Goal: Task Accomplishment & Management: Complete application form

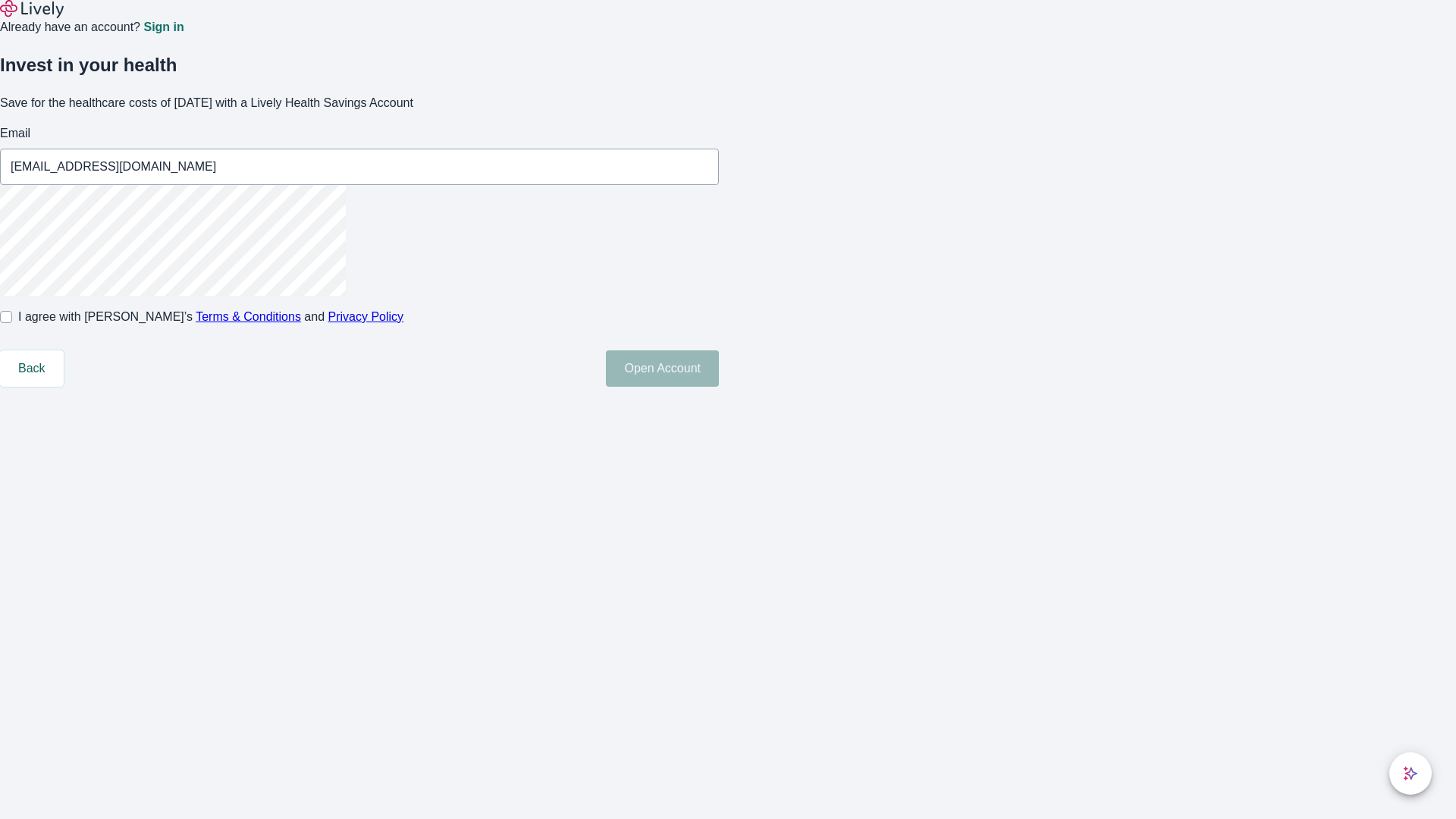
click at [12, 323] on input "I agree with Lively’s Terms & Conditions and Privacy Policy" at bounding box center [6, 317] width 12 height 12
checkbox input "true"
click at [719, 387] on button "Open Account" at bounding box center [662, 368] width 113 height 37
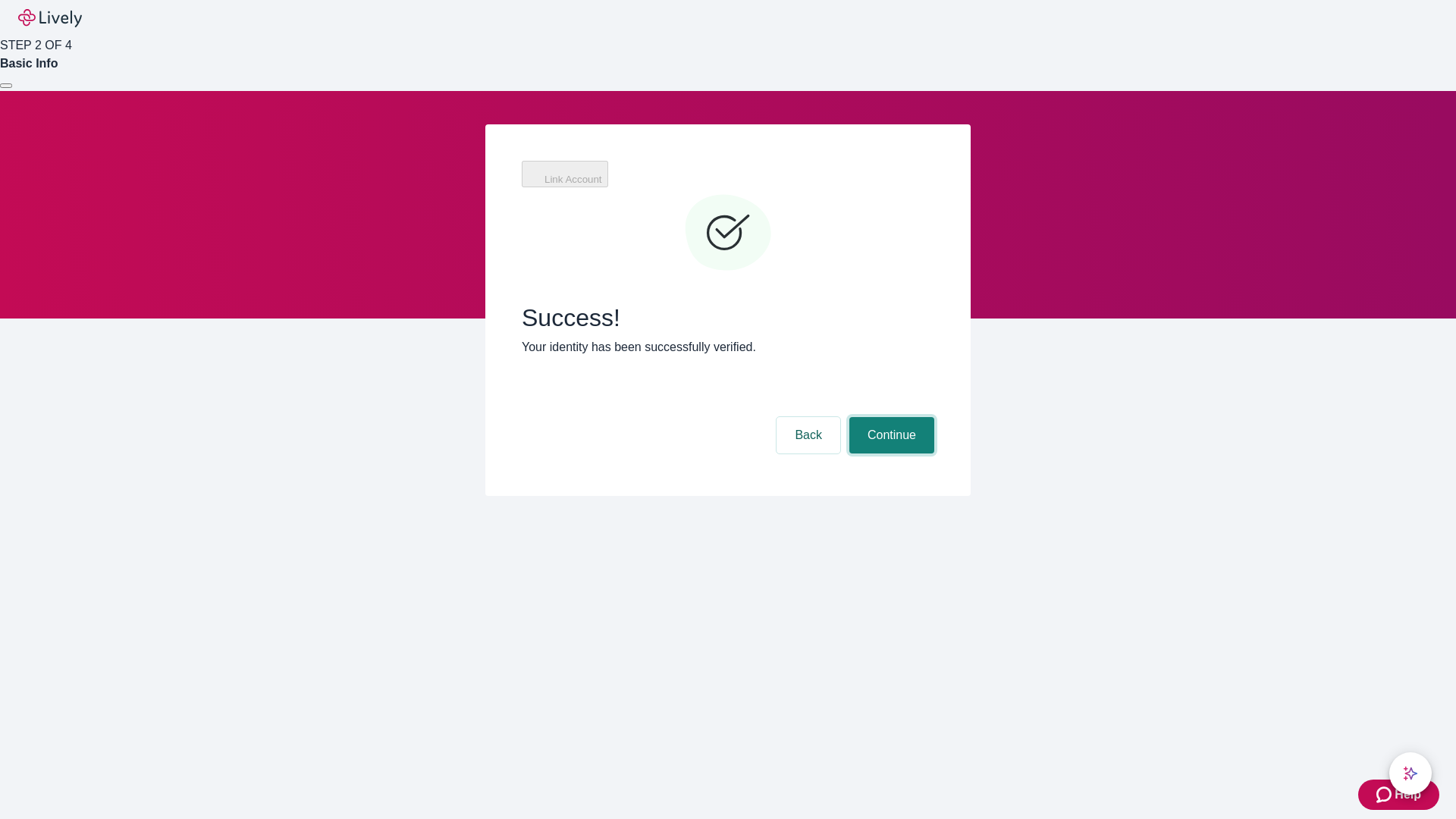
click at [889, 417] on button "Continue" at bounding box center [892, 435] width 85 height 37
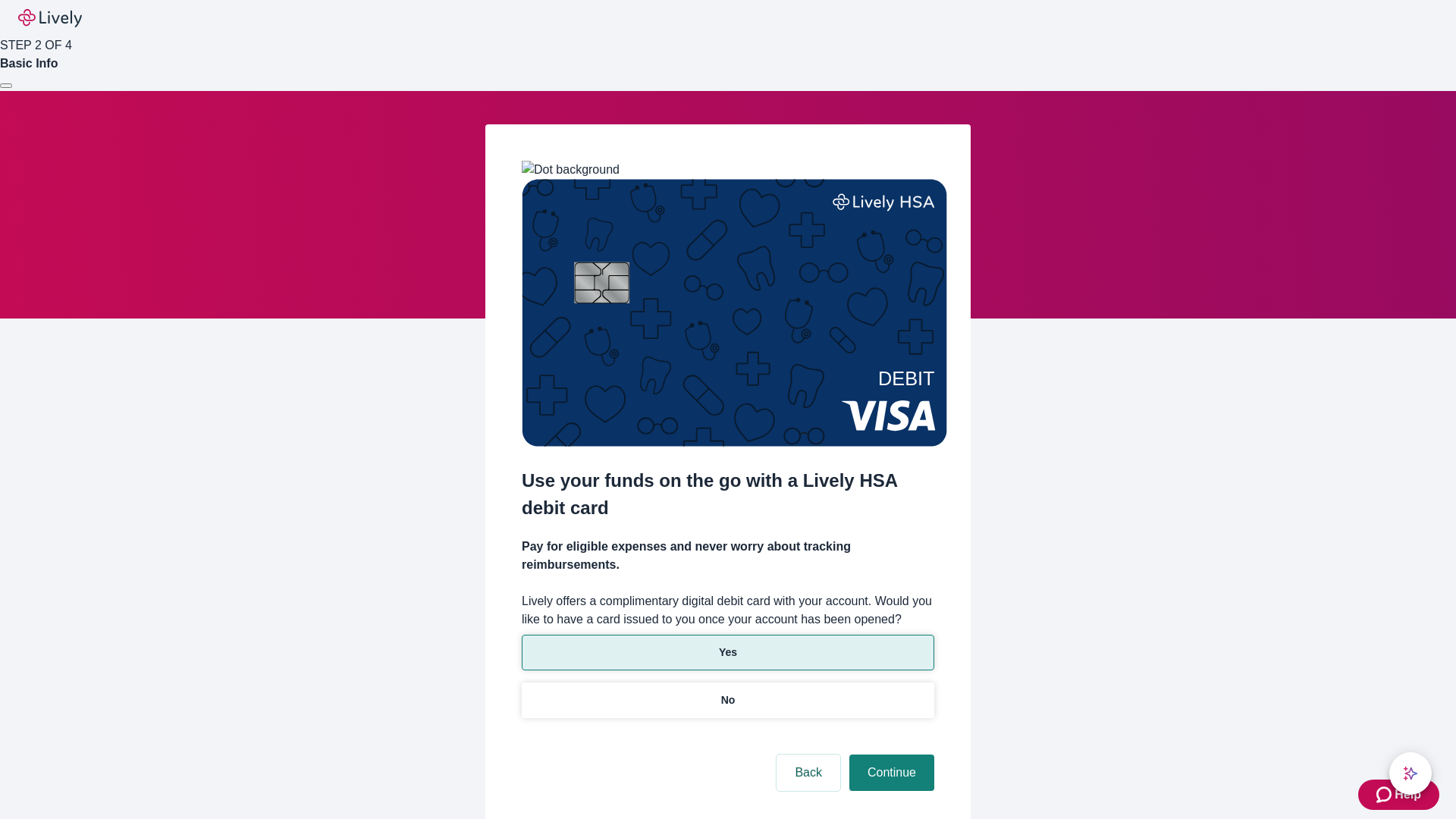
click at [727, 644] on p "Yes" at bounding box center [728, 652] width 18 height 16
click at [889, 754] on button "Continue" at bounding box center [892, 772] width 85 height 37
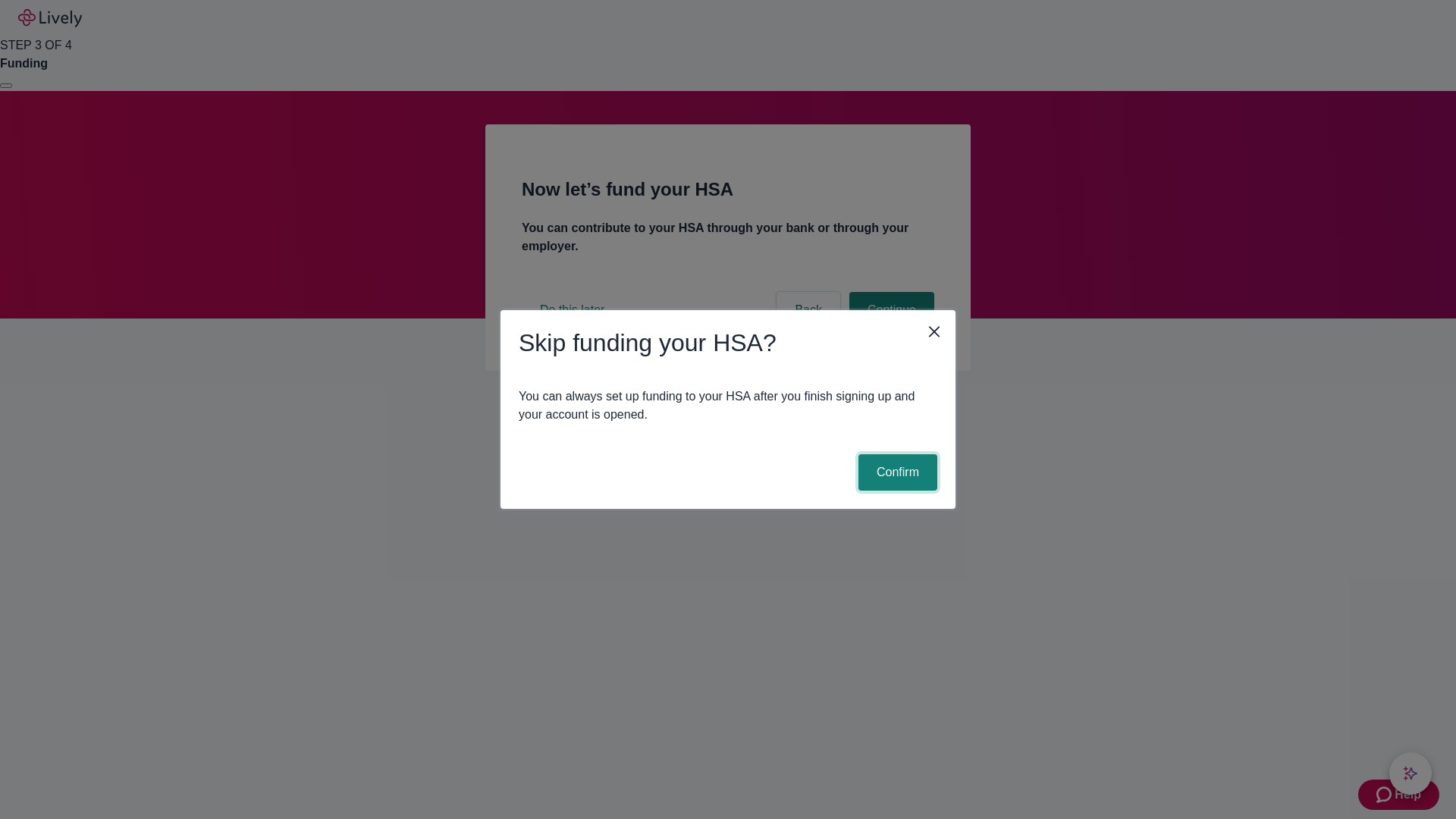
click at [895, 472] on button "Confirm" at bounding box center [897, 472] width 79 height 37
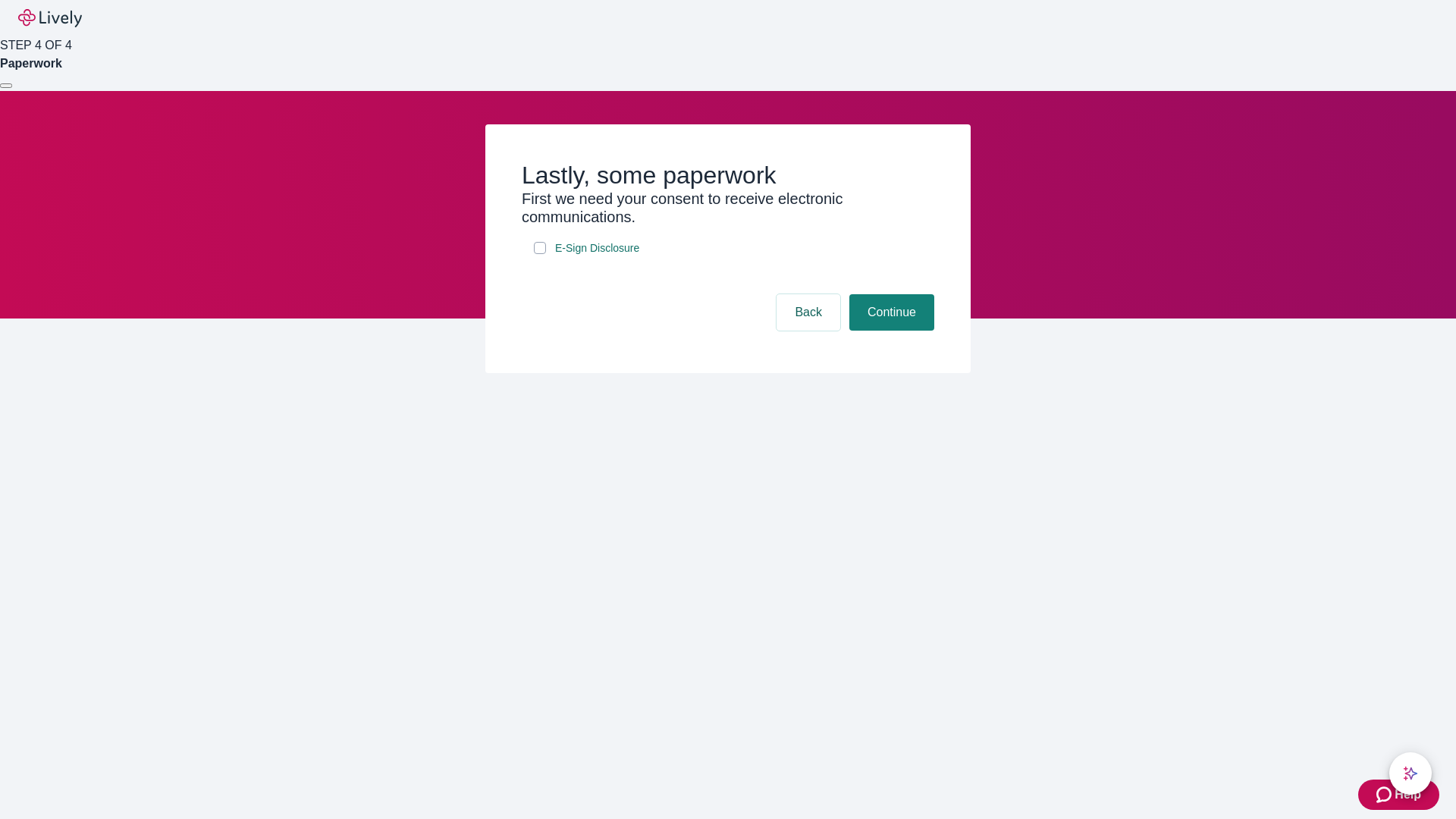
click at [540, 254] on input "E-Sign Disclosure" at bounding box center [539, 248] width 12 height 12
checkbox input "true"
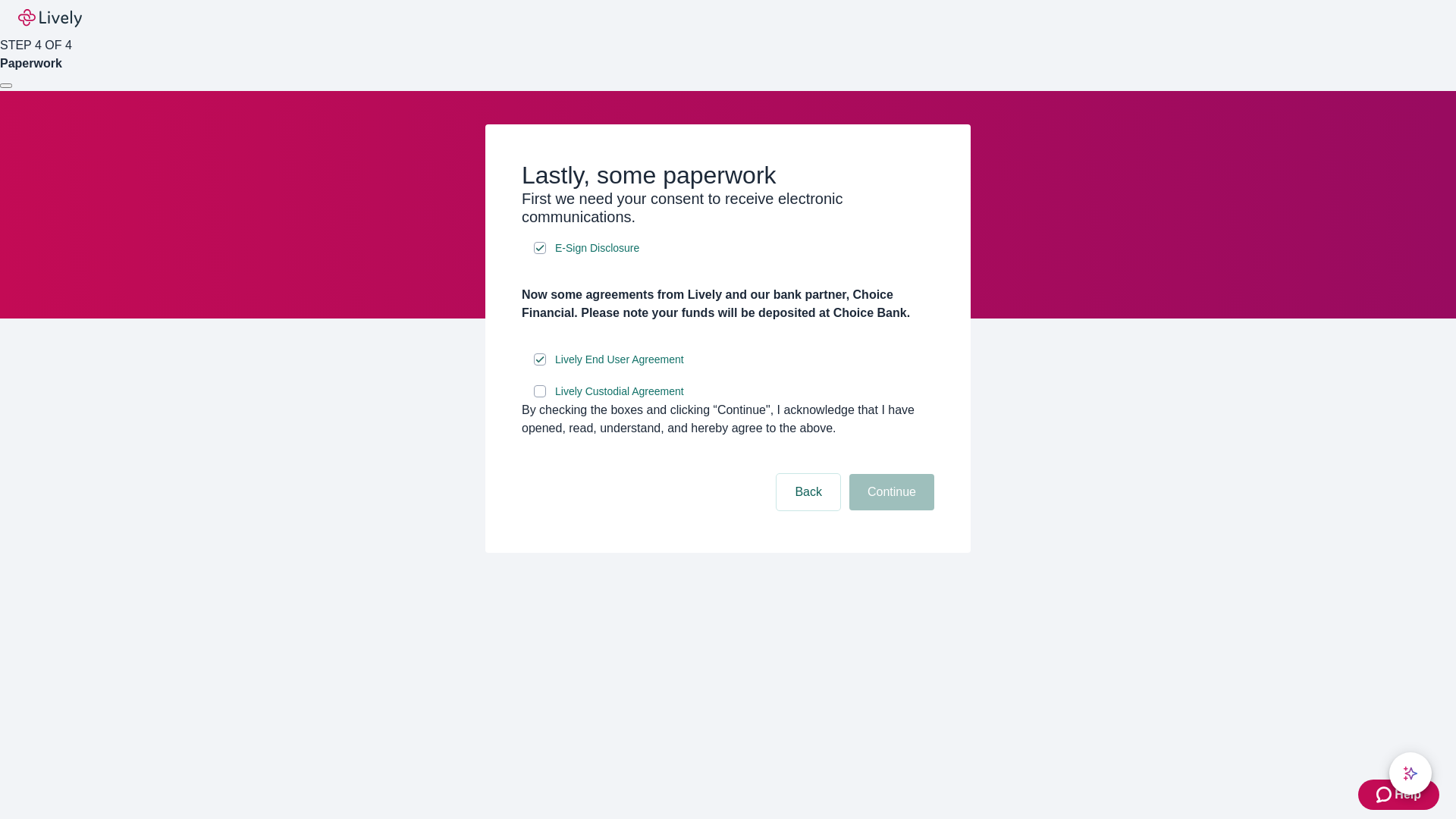
click at [540, 397] on input "Lively Custodial Agreement" at bounding box center [539, 391] width 12 height 12
checkbox input "true"
click at [889, 510] on button "Continue" at bounding box center [892, 492] width 85 height 37
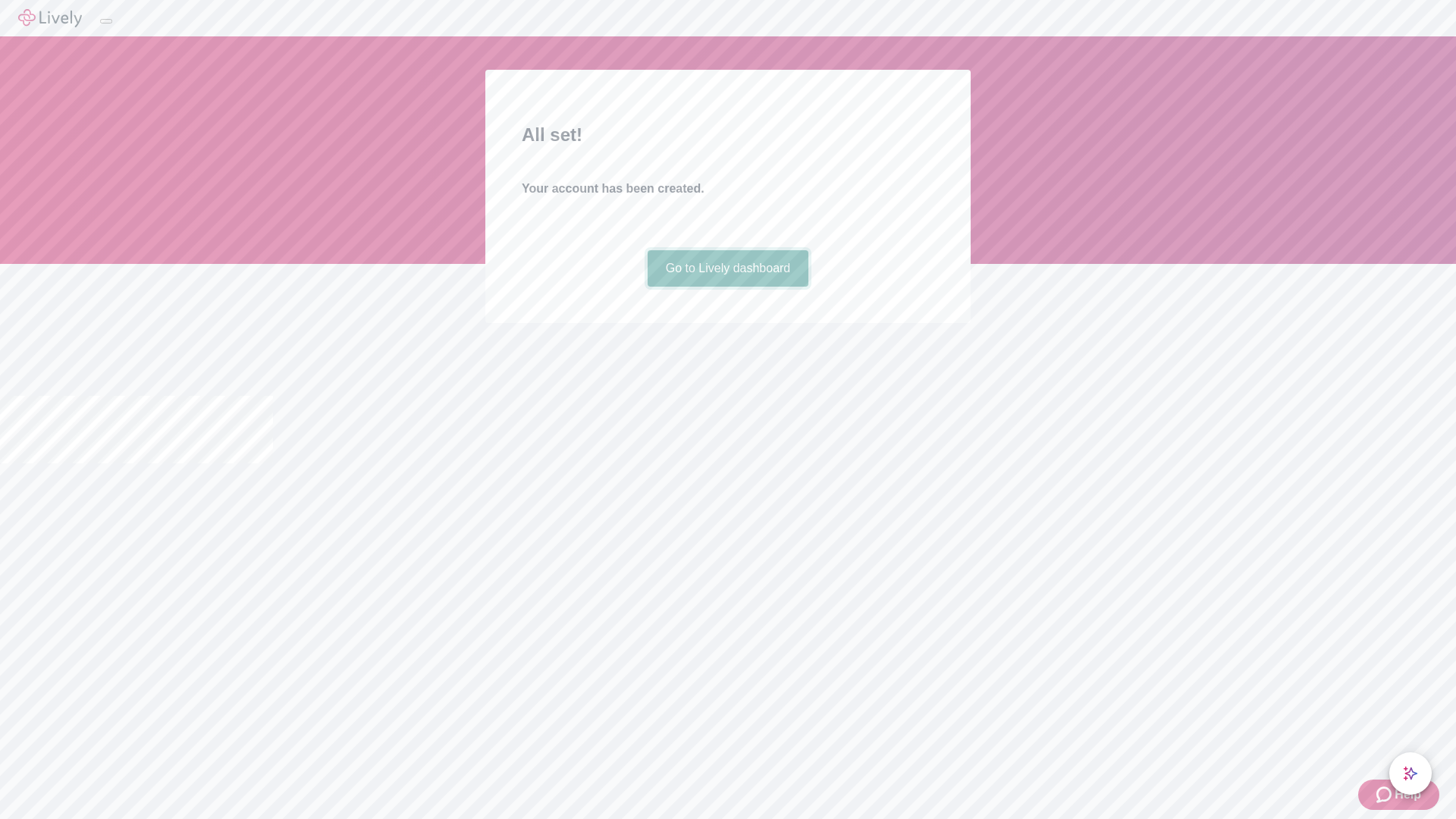
click at [727, 286] on link "Go to Lively dashboard" at bounding box center [728, 268] width 162 height 37
